Goal: Ask a question

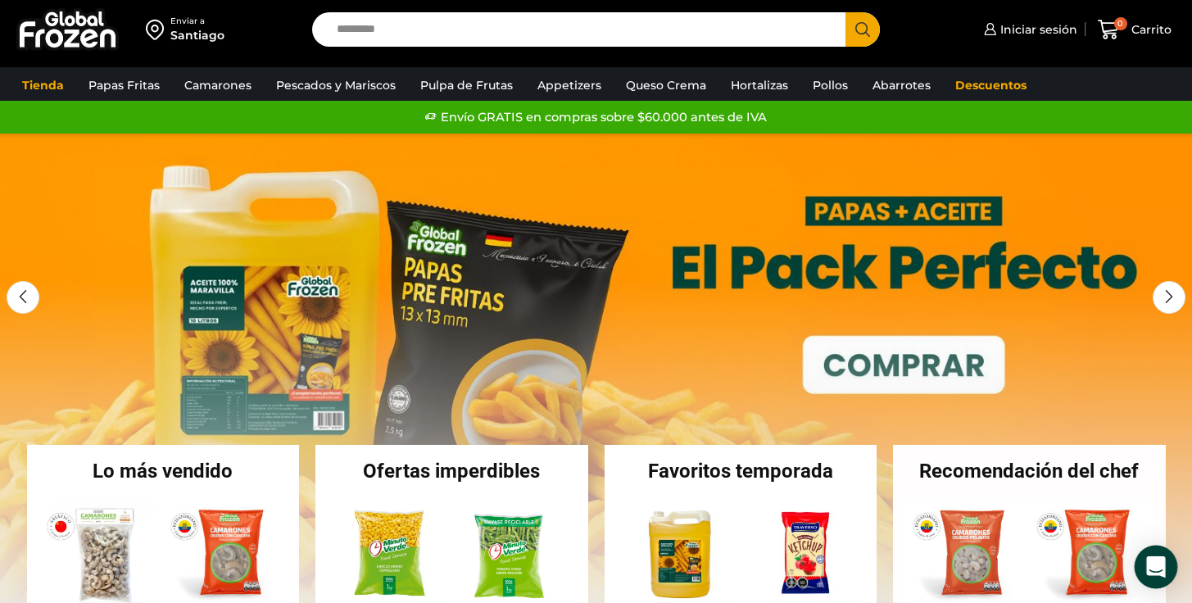
click at [1151, 561] on icon "Open Intercom Messenger" at bounding box center [1156, 566] width 19 height 21
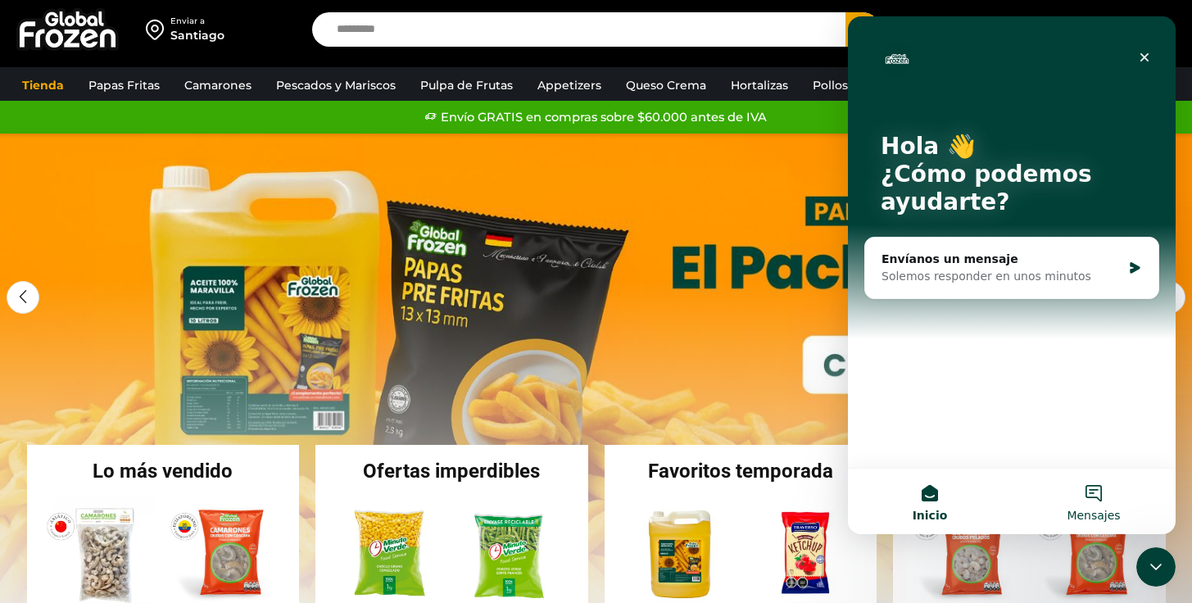
click at [1090, 500] on button "Mensajes" at bounding box center [1094, 502] width 164 height 66
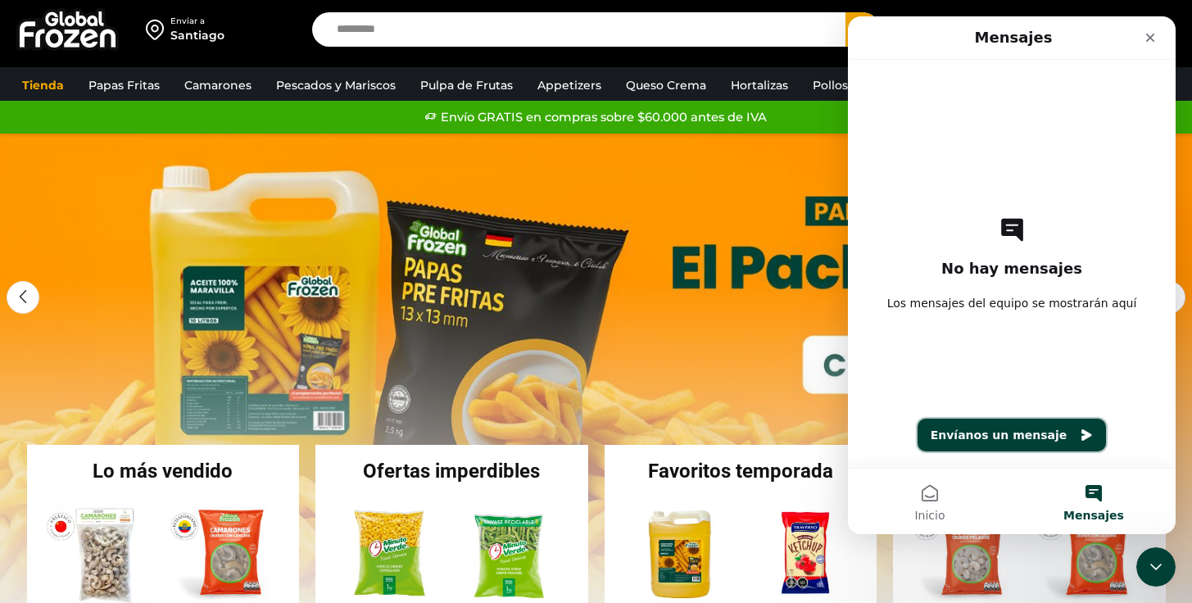
click at [1032, 433] on button "Envíanos un mensaje" at bounding box center [1012, 435] width 189 height 33
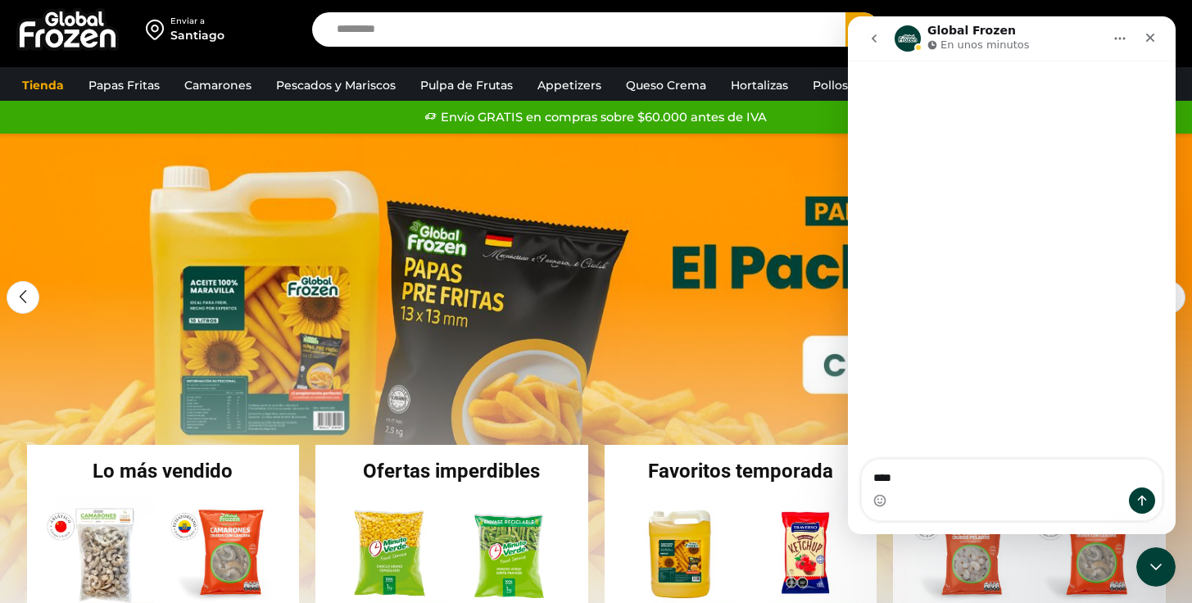
type textarea "****"
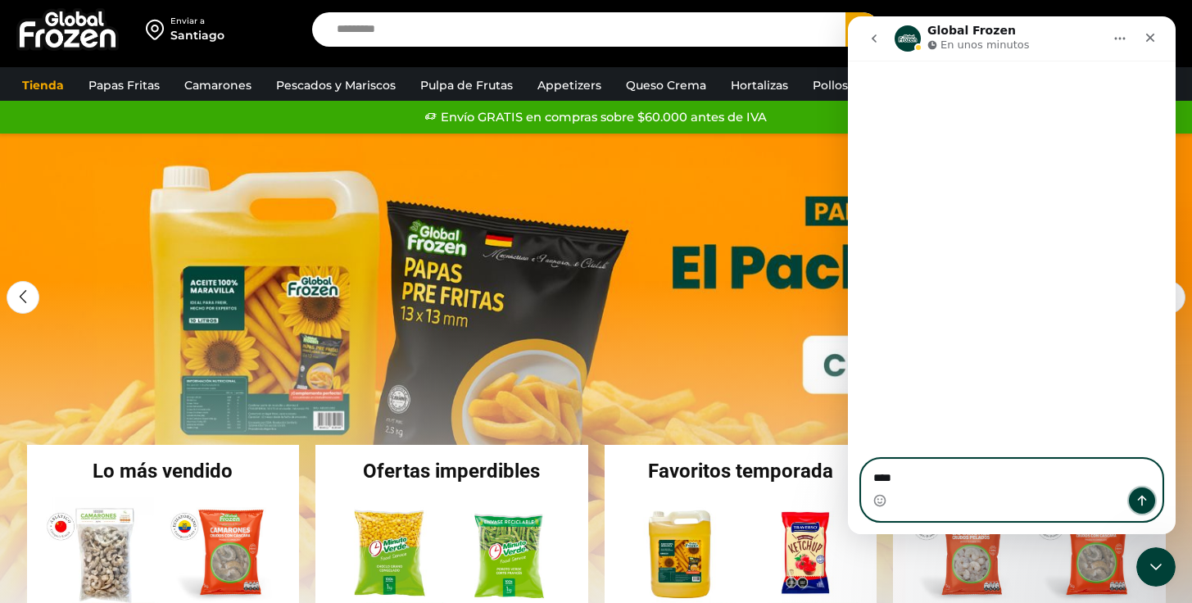
click at [1140, 497] on icon "Enviar un mensaje…" at bounding box center [1142, 501] width 9 height 11
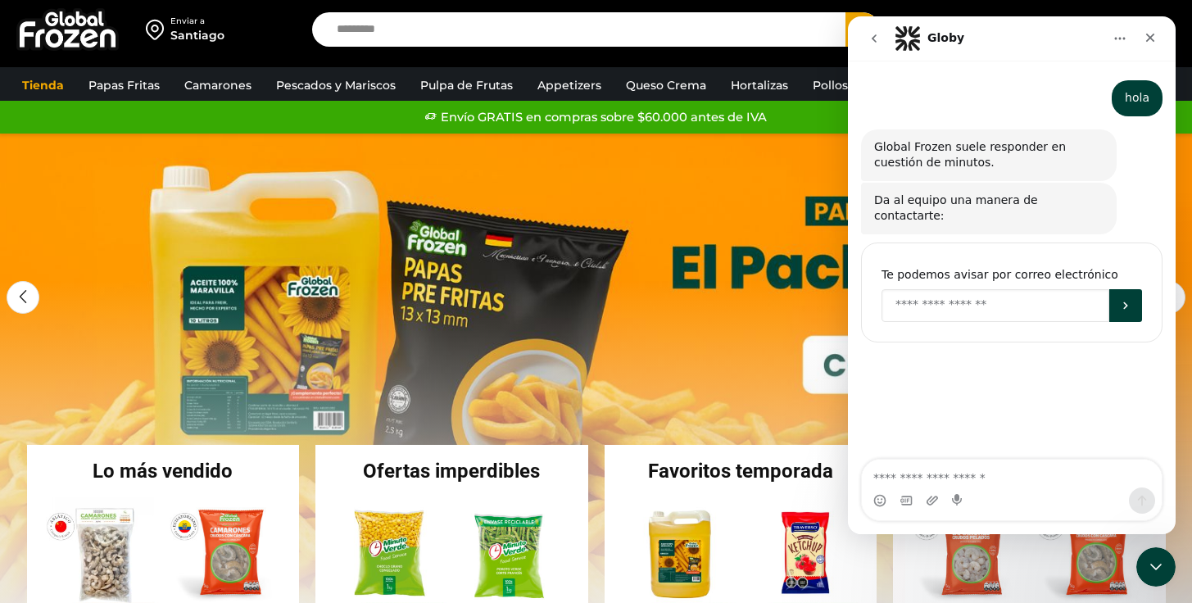
click at [958, 289] on input "Enter your email" at bounding box center [996, 305] width 228 height 33
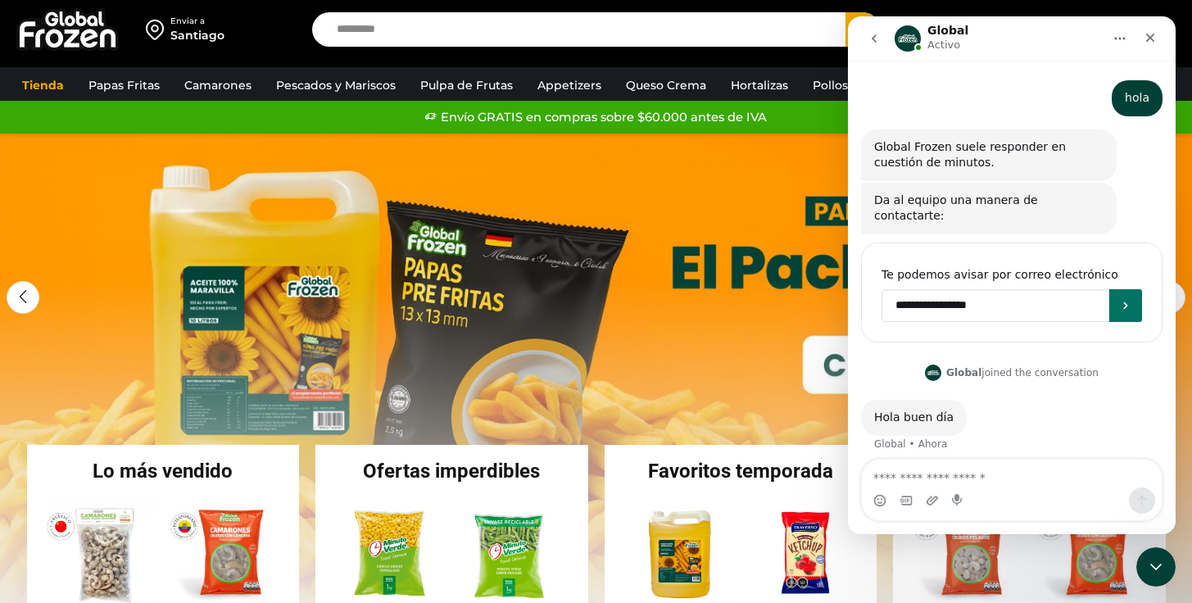
type input "**********"
click at [1136, 289] on button "Enviar" at bounding box center [1126, 305] width 33 height 33
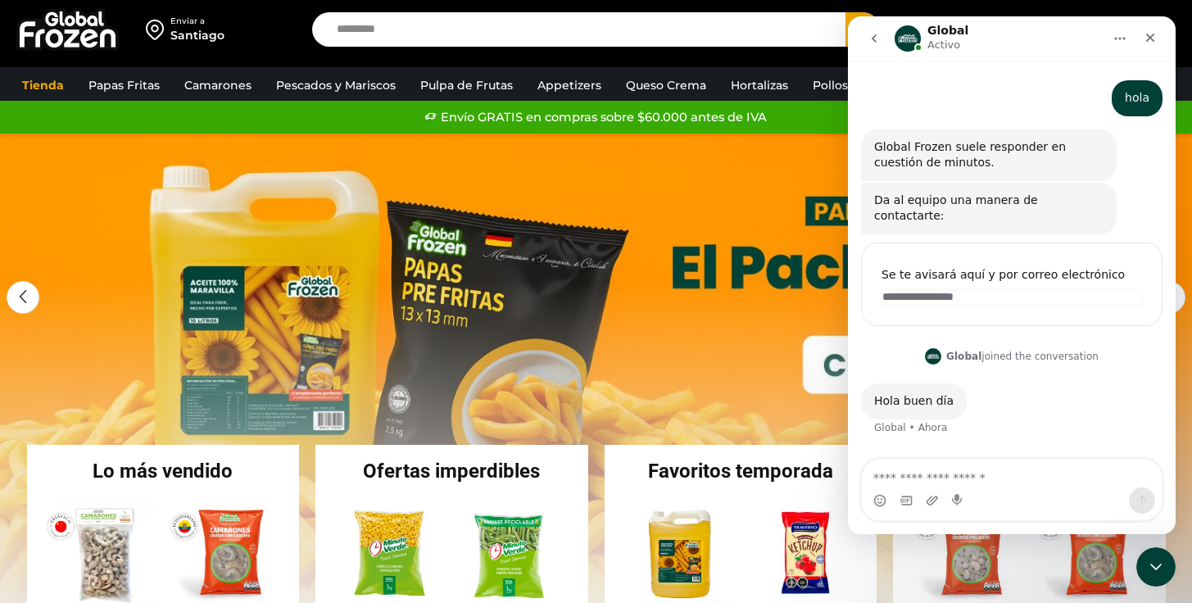
click at [1145, 102] on div "hola" at bounding box center [1137, 98] width 25 height 16
drag, startPoint x: 875, startPoint y: 384, endPoint x: 953, endPoint y: 433, distance: 92.1
click at [1001, 385] on div "Hola buen día Global • [GEOGRAPHIC_DATA]" at bounding box center [1012, 420] width 302 height 72
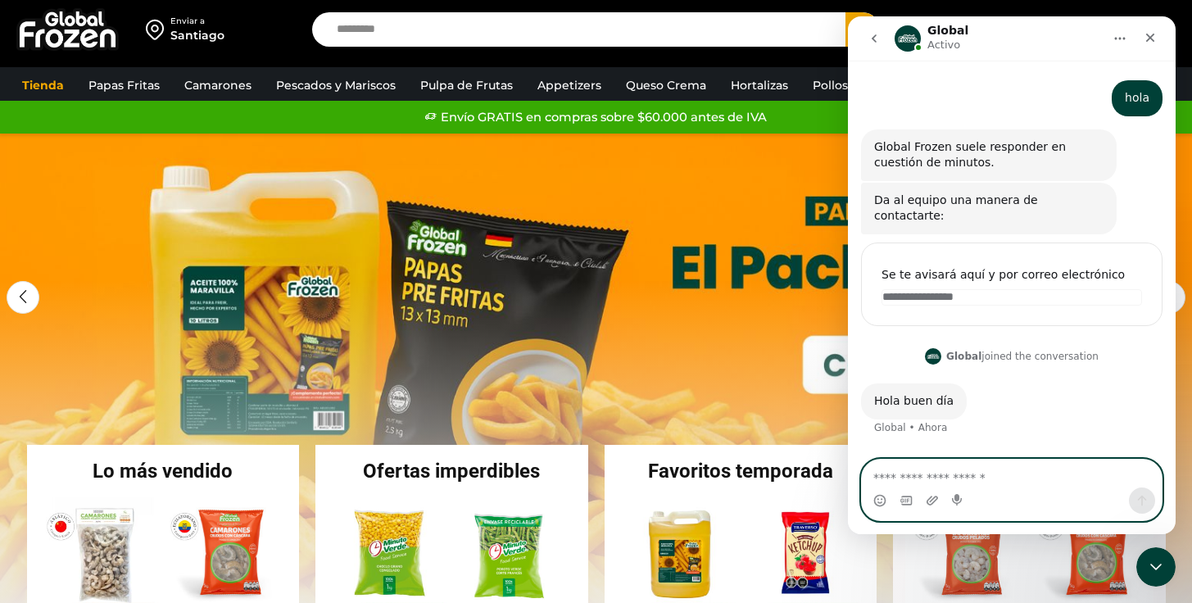
click at [932, 475] on textarea "Escribe un mensaje..." at bounding box center [1012, 474] width 300 height 28
